Goal: Task Accomplishment & Management: Use online tool/utility

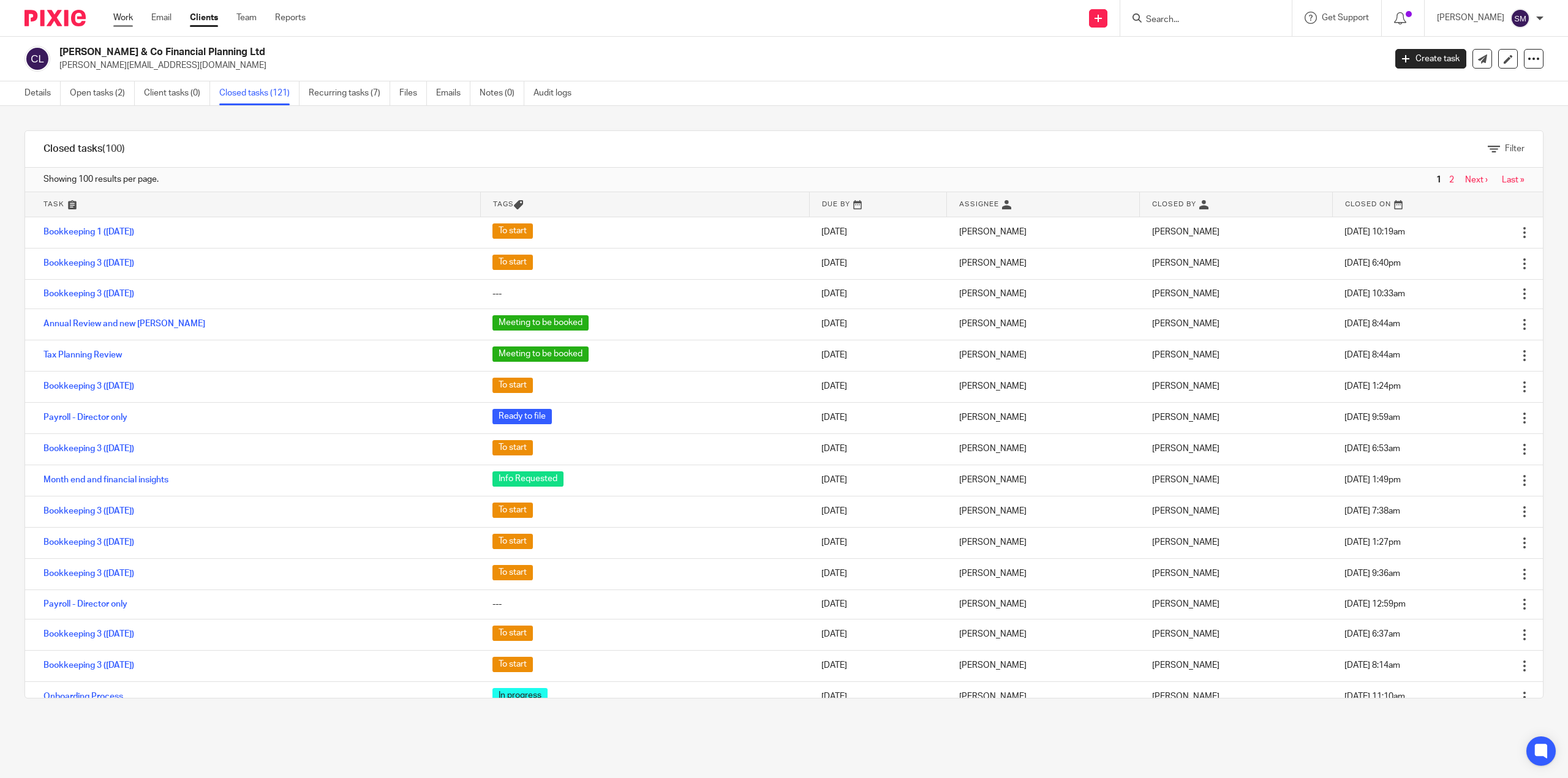
drag, startPoint x: 1001, startPoint y: 9, endPoint x: 119, endPoint y: 24, distance: 882.1
click at [119, 24] on link "Work" at bounding box center [123, 18] width 20 height 13
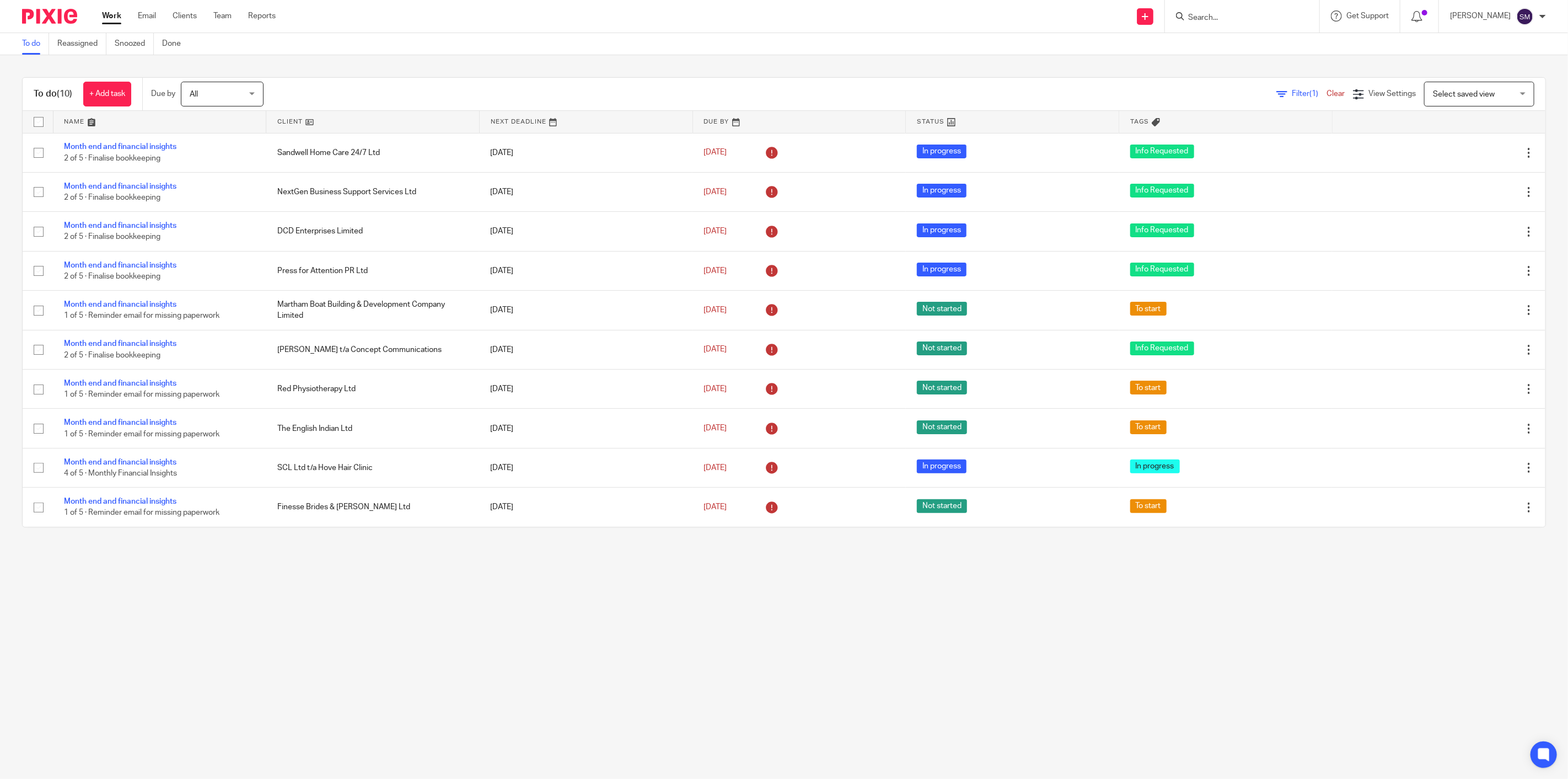
drag, startPoint x: 0, startPoint y: 0, endPoint x: 968, endPoint y: -59, distance: 969.8
click at [968, 0] on html "Work Email Clients Team Reports Work Email Clients Team Reports Settings Send n…" at bounding box center [784, 390] width 1568 height 779
click at [1338, 650] on main "To do Reassigned Snoozed Done To do (10) + Add task Due by All All Today Tomorr…" at bounding box center [784, 390] width 1568 height 779
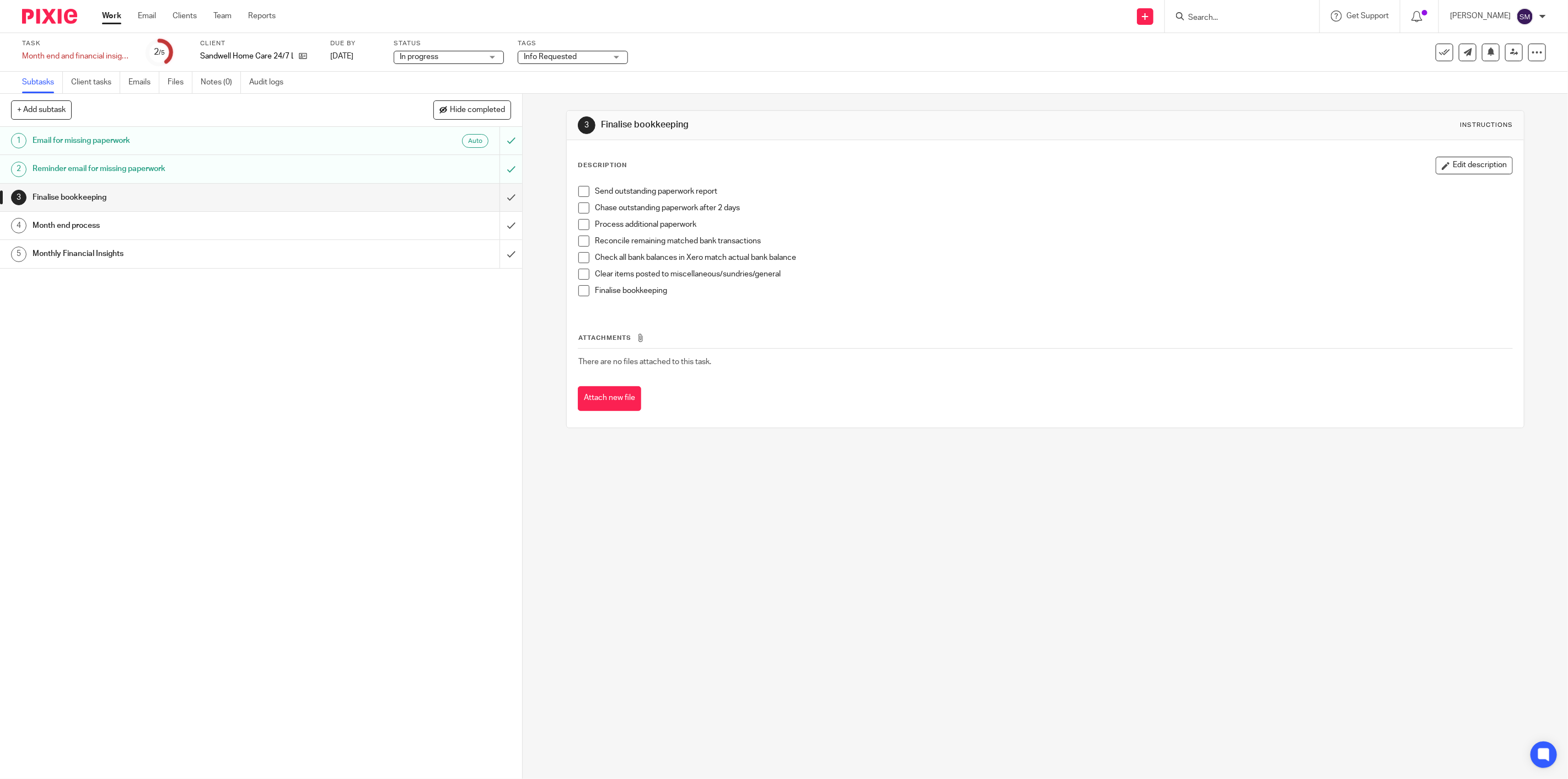
click at [210, 198] on h1 "Finalise bookkeeping" at bounding box center [185, 197] width 304 height 16
click at [74, 225] on h1 "Month end process" at bounding box center [185, 225] width 304 height 16
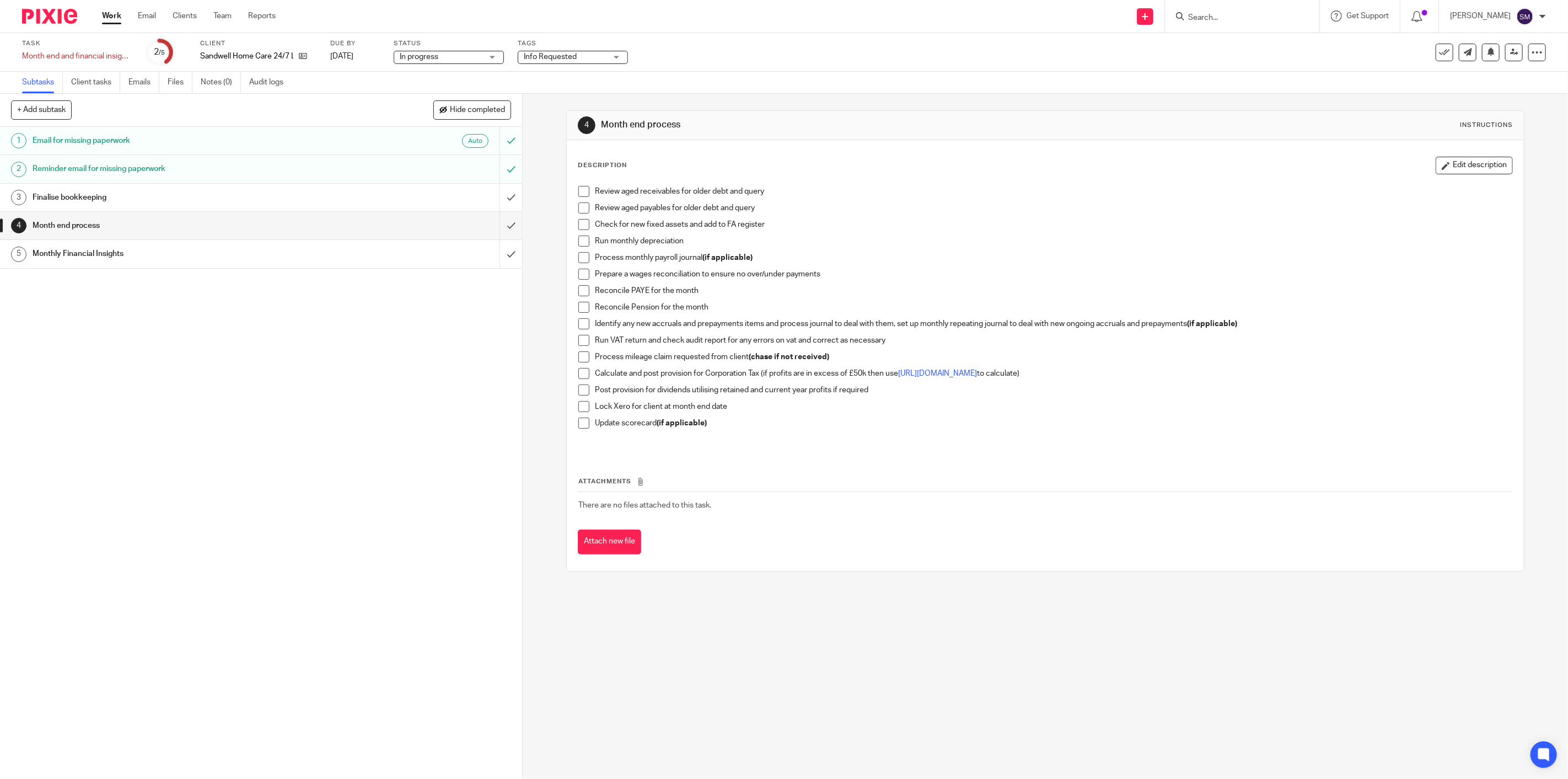
click at [580, 258] on span at bounding box center [584, 258] width 11 height 11
